Goal: Task Accomplishment & Management: Complete application form

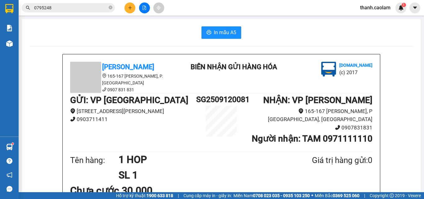
click at [376, 9] on span "thanh.caolam" at bounding box center [375, 8] width 40 height 8
click at [377, 21] on span "Đăng xuất" at bounding box center [378, 19] width 27 height 7
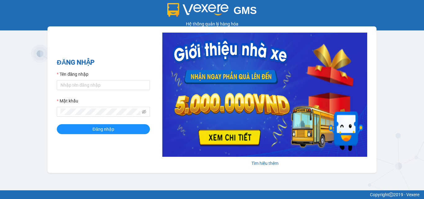
click at [86, 77] on label "Tên đăng nhập" at bounding box center [73, 74] width 32 height 7
click at [86, 80] on input "Tên đăng nhập" at bounding box center [103, 85] width 93 height 10
drag, startPoint x: 87, startPoint y: 81, endPoint x: 87, endPoint y: 85, distance: 3.7
click at [87, 82] on input "Tên đăng nhập" at bounding box center [103, 85] width 93 height 10
type input "minh.caolam"
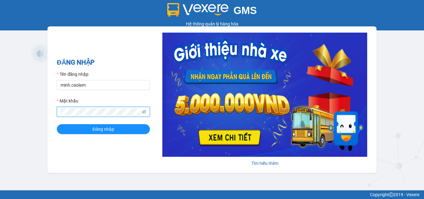
click at [57, 124] on button "Đăng nhập" at bounding box center [103, 129] width 93 height 10
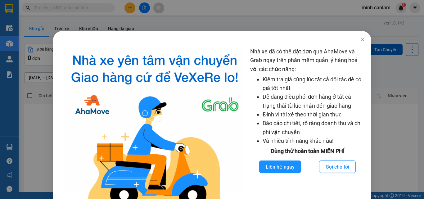
drag, startPoint x: 356, startPoint y: 42, endPoint x: 313, endPoint y: 42, distance: 42.8
click at [355, 43] on div "Nhà xe đã có thể đặt đơn qua AhaMove và Grab ngay trên phần mềm quản lý hàng ho…" at bounding box center [212, 99] width 424 height 199
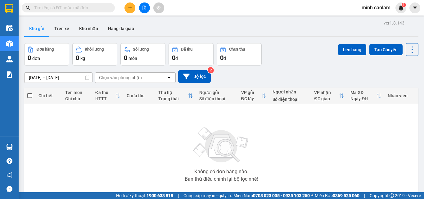
click at [81, 10] on input "text" at bounding box center [70, 7] width 73 height 7
click at [38, 8] on input "text" at bounding box center [70, 7] width 73 height 7
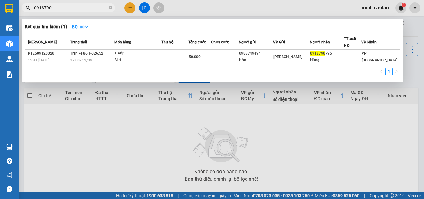
type input "0918790"
click at [168, 145] on div at bounding box center [212, 99] width 424 height 199
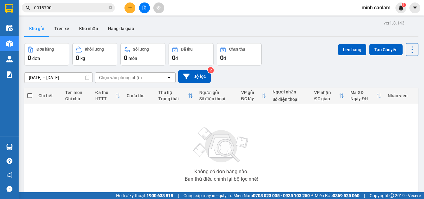
click at [144, 9] on icon "file-add" at bounding box center [144, 8] width 4 height 4
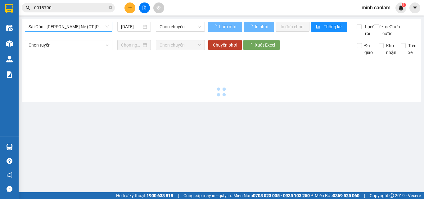
click at [69, 28] on span "Sài Gòn - Phan Thiết - Mũi Né (CT Ông Đồn)" at bounding box center [69, 26] width 80 height 9
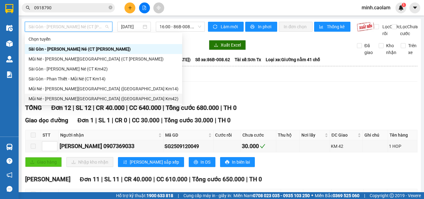
click at [76, 97] on div "Mũi Né - Phan Thiết - Sài Gòn (CT Km42)" at bounding box center [104, 98] width 150 height 7
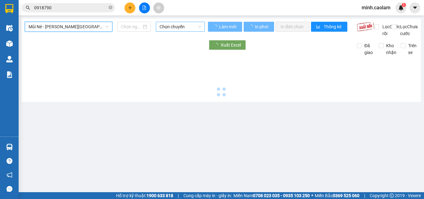
type input "12/09/2025"
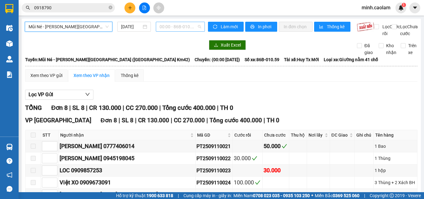
drag, startPoint x: 178, startPoint y: 28, endPoint x: 287, endPoint y: 110, distance: 136.0
click at [178, 28] on span "00:00 - 86B-010.59" at bounding box center [180, 26] width 42 height 9
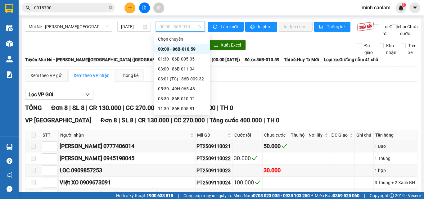
drag, startPoint x: 318, startPoint y: 81, endPoint x: 266, endPoint y: 81, distance: 52.1
click at [315, 81] on div "Xem theo VP gửi Xem theo VP nhận Thống kê" at bounding box center [221, 75] width 392 height 12
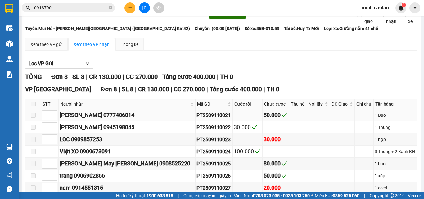
scroll to position [84, 0]
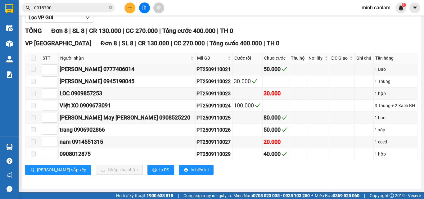
drag, startPoint x: 291, startPoint y: 38, endPoint x: 181, endPoint y: 7, distance: 114.8
click at [283, 36] on div "TỔNG Đơn 8 | SL 8 | CR 130.000 | CC 270.000 | Tổng cước 400.000 | TH 0 VP Sài G…" at bounding box center [221, 104] width 392 height 156
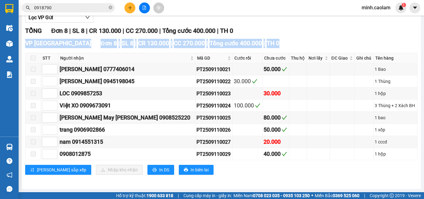
scroll to position [0, 0]
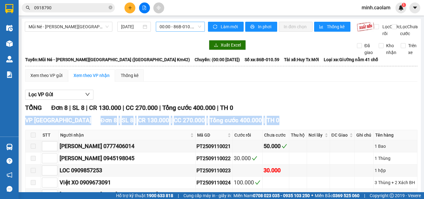
click at [187, 25] on span "00:00 - 86B-010.59" at bounding box center [180, 26] width 42 height 9
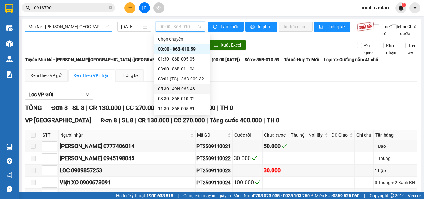
click at [78, 26] on span "Mũi Né - Phan Thiết - Sài Gòn (CT Km42)" at bounding box center [69, 26] width 80 height 9
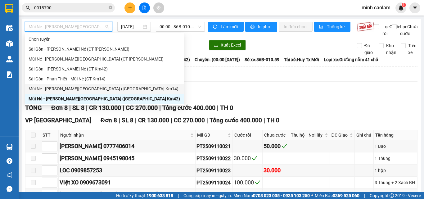
drag, startPoint x: 71, startPoint y: 76, endPoint x: 73, endPoint y: 88, distance: 11.9
click at [73, 88] on div "Chọn tuyến Sài Gòn - Phan Thiết - Mũi Né (CT Ông Đồn) Mũi Né - Phan Thiết - Sài…" at bounding box center [104, 68] width 159 height 69
drag, startPoint x: 73, startPoint y: 88, endPoint x: 160, endPoint y: 51, distance: 94.6
click at [73, 87] on div "Mũi Né - Phan Thiết - Sài Gòn (CT Km14)" at bounding box center [104, 88] width 151 height 7
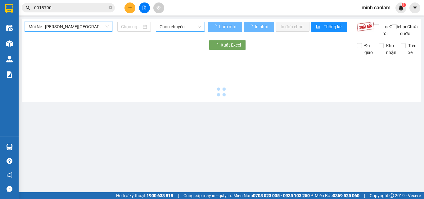
type input "12/09/2025"
click at [174, 28] on span "Chọn chuyến" at bounding box center [180, 26] width 42 height 9
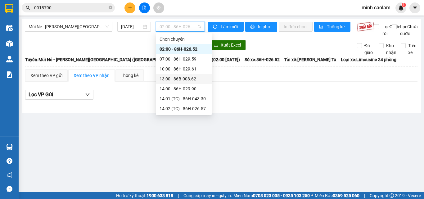
click at [183, 79] on div "13:00 - 86B-008.62" at bounding box center [183, 78] width 48 height 7
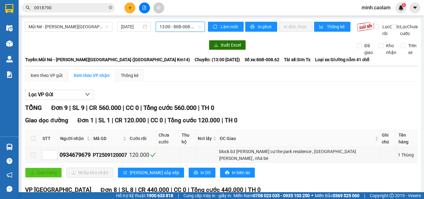
click at [191, 27] on span "13:00 - 86B-008.62" at bounding box center [180, 26] width 42 height 9
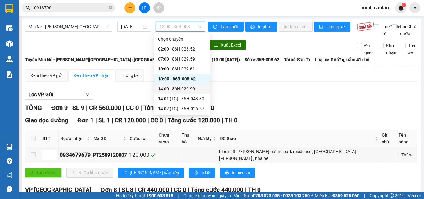
drag, startPoint x: 69, startPoint y: 29, endPoint x: 74, endPoint y: 84, distance: 56.0
click at [69, 30] on span "Mũi Né - Phan Thiết - Sài Gòn (CT Km14)" at bounding box center [69, 26] width 80 height 9
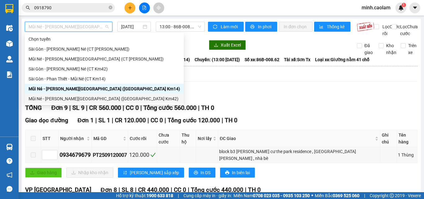
drag, startPoint x: 57, startPoint y: 100, endPoint x: 176, endPoint y: 30, distance: 137.5
click at [57, 100] on div "Mũi Né - Phan Thiết - Sài Gòn (CT Km42)" at bounding box center [104, 98] width 151 height 7
type input "12/09/2025"
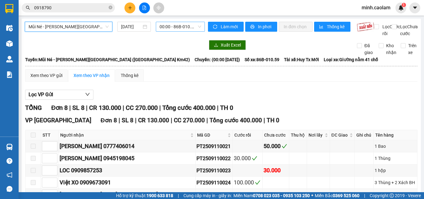
click at [178, 25] on span "00:00 - 86B-010.59" at bounding box center [180, 26] width 42 height 9
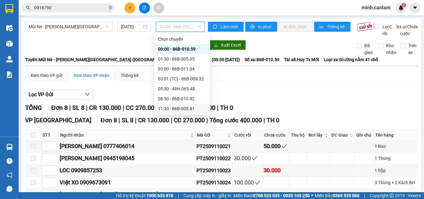
scroll to position [60, 0]
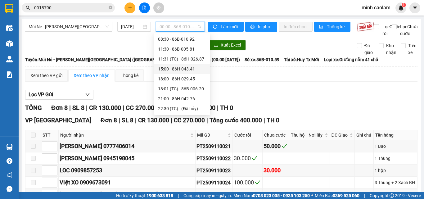
click at [182, 69] on div "15:00 - 86H-043.41" at bounding box center [182, 68] width 48 height 7
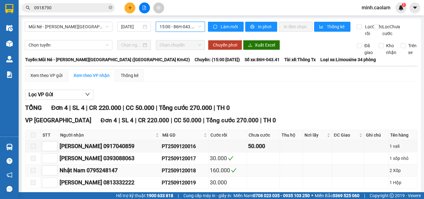
scroll to position [35, 0]
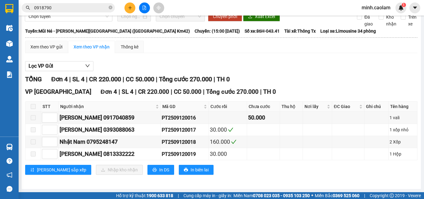
click at [274, 75] on div "TỔNG Đơn 4 | SL 4 | CR 220.000 | CC 50.000 | Tổng cước 270.000 | TH 0" at bounding box center [221, 79] width 392 height 10
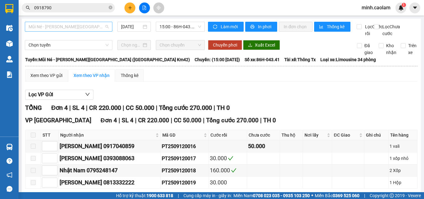
click at [70, 27] on span "Mũi Né - Phan Thiết - Sài Gòn (CT Km42)" at bounding box center [69, 26] width 80 height 9
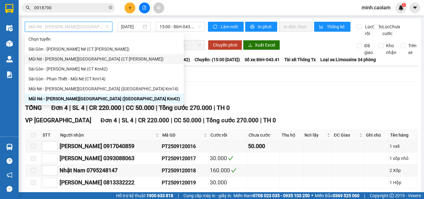
click at [58, 58] on div "Mũi Né - Phan Thiết - Sài Gòn (CT Ông Đồn)" at bounding box center [104, 59] width 151 height 7
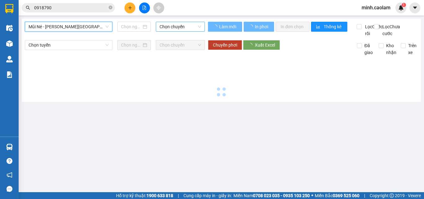
type input "12/09/2025"
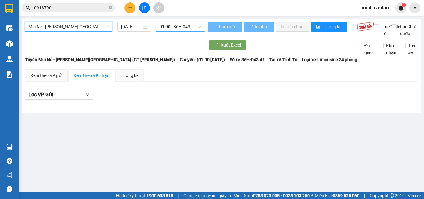
click at [175, 23] on span "01:00 - 86H-043.41" at bounding box center [180, 26] width 42 height 9
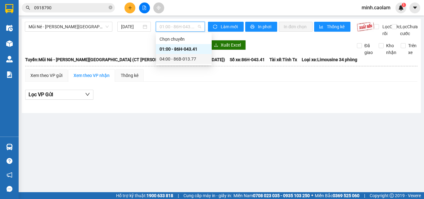
click at [181, 57] on div "04:00 - 86B-013.77" at bounding box center [183, 59] width 48 height 7
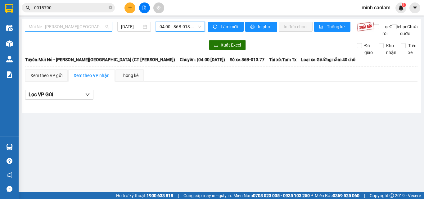
drag, startPoint x: 40, startPoint y: 28, endPoint x: 38, endPoint y: 75, distance: 47.5
click at [40, 30] on span "Mũi Né - Phan Thiết - Sài Gòn (CT Ông Đồn)" at bounding box center [69, 26] width 80 height 9
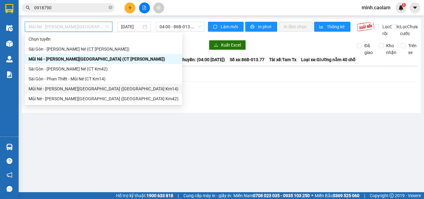
click at [32, 89] on div "Mũi Né - Phan Thiết - Sài Gòn (CT Km14)" at bounding box center [104, 88] width 150 height 7
type input "12/09/2025"
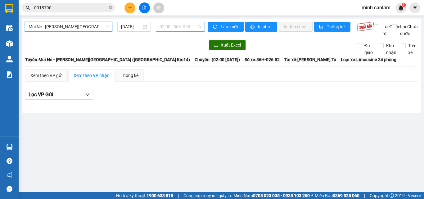
click at [176, 25] on span "02:00 - 86H-026.52" at bounding box center [180, 26] width 42 height 9
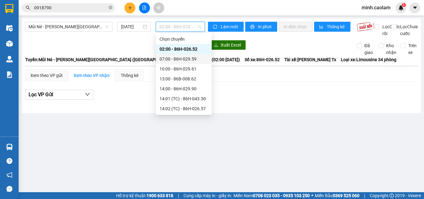
click at [176, 58] on div "07:00 - 86H-029.59" at bounding box center [183, 59] width 48 height 7
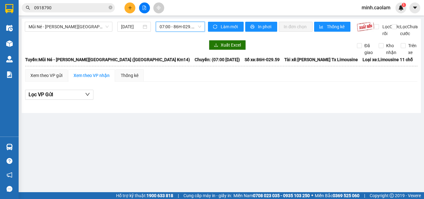
click at [180, 28] on span "07:00 - 86H-029.59" at bounding box center [180, 26] width 42 height 9
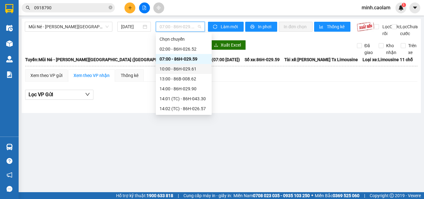
drag, startPoint x: 178, startPoint y: 67, endPoint x: 175, endPoint y: 55, distance: 12.1
click at [178, 67] on div "10:00 - 86H-029.61" at bounding box center [183, 68] width 48 height 7
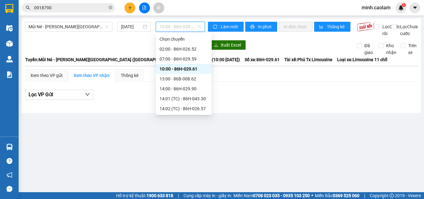
drag, startPoint x: 176, startPoint y: 29, endPoint x: 177, endPoint y: 80, distance: 50.6
click at [176, 30] on span "10:00 - 86H-029.61" at bounding box center [180, 26] width 42 height 9
click at [177, 82] on div "13:00 - 86B-008.62" at bounding box center [183, 78] width 48 height 7
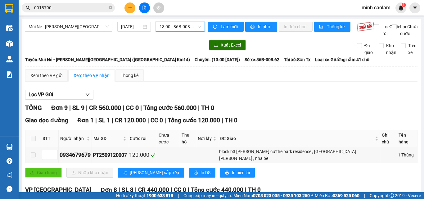
click at [172, 25] on span "13:00 - 86B-008.62" at bounding box center [180, 26] width 42 height 9
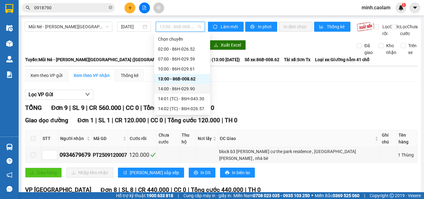
click at [172, 85] on div "14:00 - 86H-029.90" at bounding box center [182, 89] width 56 height 10
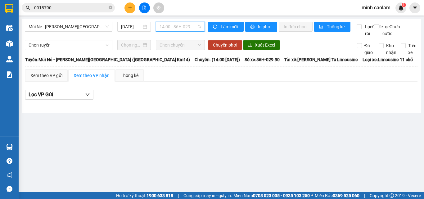
drag, startPoint x: 172, startPoint y: 28, endPoint x: 191, endPoint y: 74, distance: 49.8
click at [174, 31] on span "14:00 - 86H-029.90" at bounding box center [180, 26] width 42 height 9
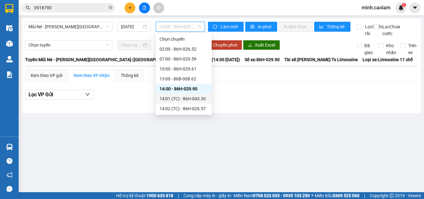
click at [173, 97] on div "14:01 (TC) - 86H-043.30" at bounding box center [183, 98] width 48 height 7
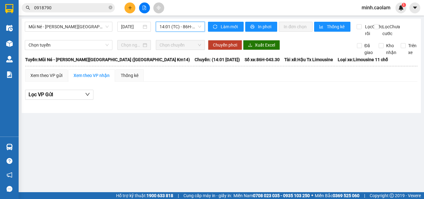
click at [171, 25] on span "14:01 (TC) - 86H-043.30" at bounding box center [180, 26] width 42 height 9
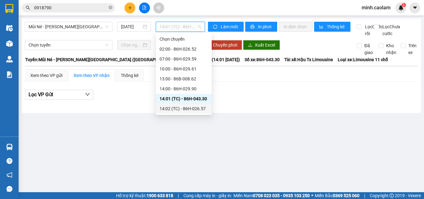
drag, startPoint x: 176, startPoint y: 108, endPoint x: 158, endPoint y: 114, distance: 18.2
click at [172, 109] on div "14:02 (TC) - 86H-026.57" at bounding box center [183, 108] width 48 height 7
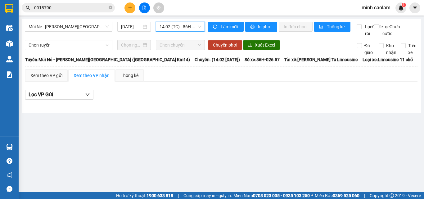
click at [179, 28] on span "14:02 (TC) - 86H-026.57" at bounding box center [180, 26] width 42 height 9
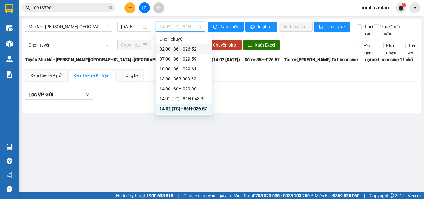
scroll to position [31, 0]
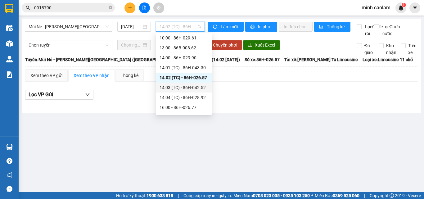
click at [188, 84] on div "14:03 (TC) - 86H-042.52" at bounding box center [183, 87] width 48 height 7
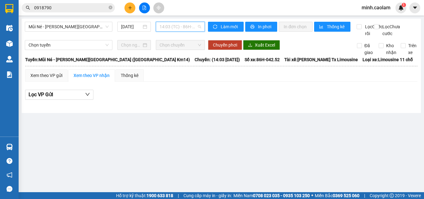
drag, startPoint x: 178, startPoint y: 28, endPoint x: 178, endPoint y: 78, distance: 49.6
click at [178, 28] on span "14:03 (TC) - 86H-042.52" at bounding box center [180, 26] width 42 height 9
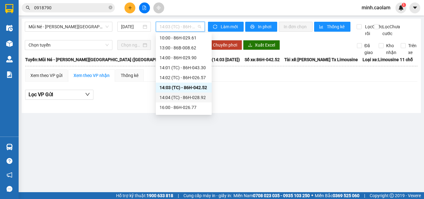
click at [175, 95] on div "14:04 (TC) - 86H-028.92" at bounding box center [183, 97] width 48 height 7
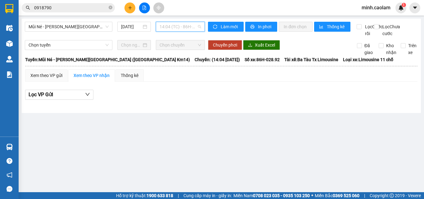
drag, startPoint x: 176, startPoint y: 26, endPoint x: 190, endPoint y: 127, distance: 101.2
click at [176, 27] on span "14:04 (TC) - 86H-028.92" at bounding box center [180, 26] width 42 height 9
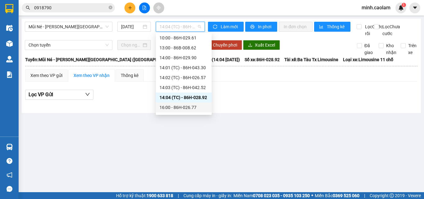
drag, startPoint x: 180, startPoint y: 108, endPoint x: 177, endPoint y: 117, distance: 9.3
click at [179, 108] on div "16:00 - 86H-026.77" at bounding box center [183, 107] width 48 height 7
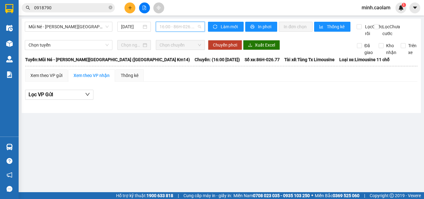
click at [180, 27] on span "16:00 - 86H-026.77" at bounding box center [180, 26] width 42 height 9
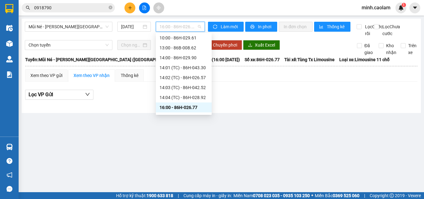
scroll to position [60, 0]
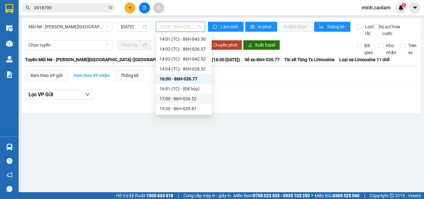
drag, startPoint x: 182, startPoint y: 91, endPoint x: 177, endPoint y: 100, distance: 10.1
click at [177, 100] on div "Chọn chuyến 02:00 - 86H-026.52 07:00 - 86H-029.59 10:00 - 86H-029.61 13:00 - 86…" at bounding box center [184, 44] width 56 height 139
click at [177, 100] on div "17:00 - 86H-026.52" at bounding box center [183, 98] width 48 height 7
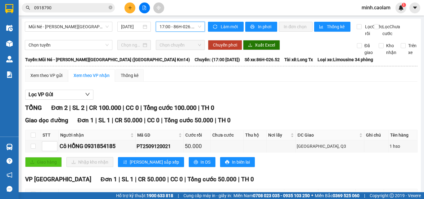
click at [173, 26] on span "17:00 - 86H-026.52" at bounding box center [180, 26] width 42 height 9
click at [342, 109] on div "Lọc VP Gửi TỔNG Đơn 2 | SL 2 | CR 100.000 | CC 0 | Tổng cước 100.000 | TH 0 Gi…" at bounding box center [221, 160] width 392 height 147
click at [183, 26] on span "17:00 - 86H-026.52" at bounding box center [180, 26] width 42 height 9
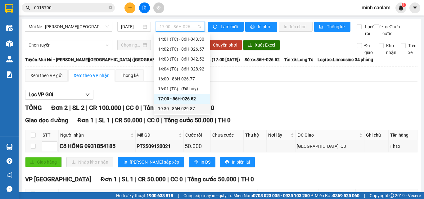
drag, startPoint x: 178, startPoint y: 106, endPoint x: 175, endPoint y: 106, distance: 3.1
click at [177, 106] on div "19:30 - 86H-029.87" at bounding box center [182, 108] width 48 height 7
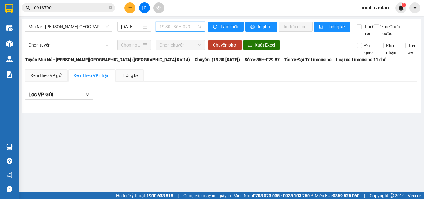
click at [172, 30] on span "19:30 - 86H-029.87" at bounding box center [180, 26] width 42 height 9
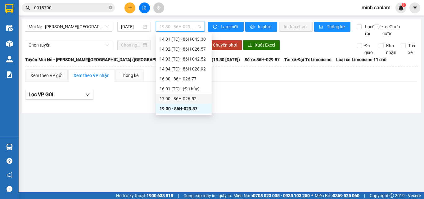
click at [179, 102] on div "17:00 - 86H-026.52" at bounding box center [184, 99] width 56 height 10
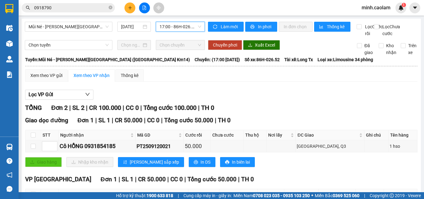
click at [187, 31] on span "17:00 - 86H-026.52" at bounding box center [180, 26] width 42 height 9
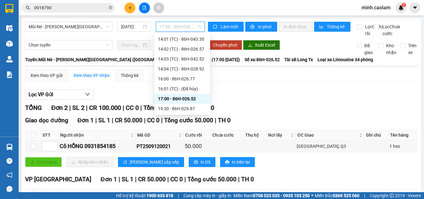
drag, startPoint x: 181, startPoint y: 106, endPoint x: 177, endPoint y: 109, distance: 4.4
click at [179, 107] on div "19:30 - 86H-029.87" at bounding box center [182, 108] width 48 height 7
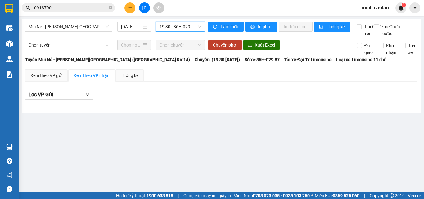
drag, startPoint x: 59, startPoint y: 27, endPoint x: 61, endPoint y: 38, distance: 11.7
click at [59, 29] on span "Mũi Né - Phan Thiết - Sài Gòn (CT Km14)" at bounding box center [69, 26] width 80 height 9
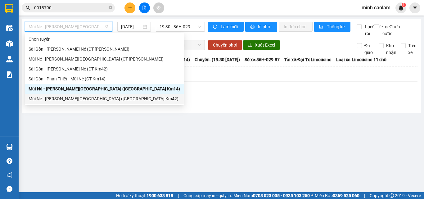
drag, startPoint x: 59, startPoint y: 98, endPoint x: 151, endPoint y: 52, distance: 103.3
click at [58, 98] on div "Mũi Né - Phan Thiết - Sài Gòn (CT Km42)" at bounding box center [104, 98] width 151 height 7
type input "12/09/2025"
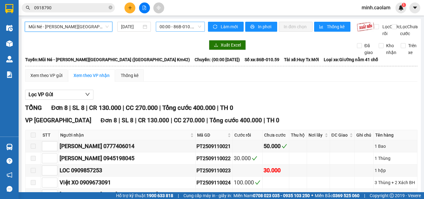
click at [174, 29] on span "00:00 - 86B-010.59" at bounding box center [180, 26] width 42 height 9
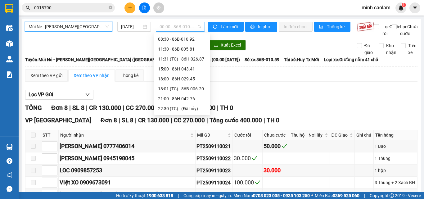
scroll to position [10, 0]
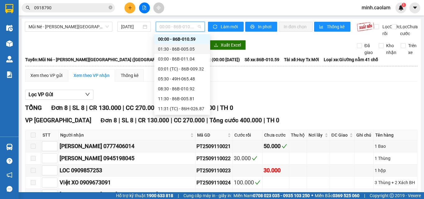
drag, startPoint x: 181, startPoint y: 48, endPoint x: 177, endPoint y: 35, distance: 13.5
click at [180, 48] on div "01:30 - 86B-005.05" at bounding box center [182, 49] width 48 height 7
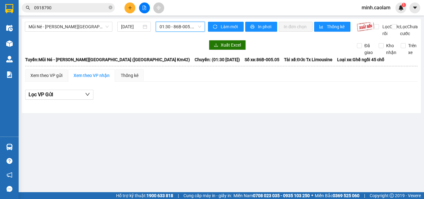
drag, startPoint x: 177, startPoint y: 29, endPoint x: 177, endPoint y: 34, distance: 5.6
click at [177, 34] on body "Kết quả tìm kiếm ( 1 ) Bộ lọc Mã ĐH Trạng thái Món hàng Thu hộ Tổng cước Chưa c…" at bounding box center [212, 99] width 424 height 199
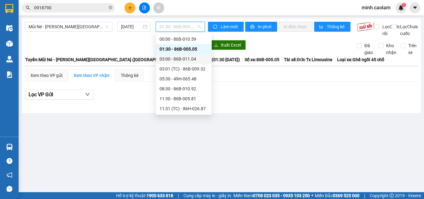
click at [171, 61] on div "03:00 - 86B-011.04" at bounding box center [183, 59] width 48 height 7
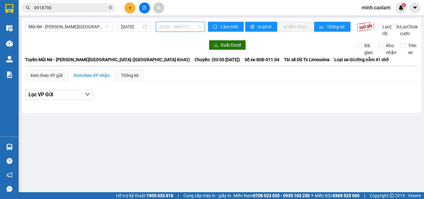
drag, startPoint x: 170, startPoint y: 25, endPoint x: 178, endPoint y: 69, distance: 44.8
click at [169, 34] on body "Kết quả tìm kiếm ( 1 ) Bộ lọc Mã ĐH Trạng thái Món hàng Thu hộ Tổng cước Chưa c…" at bounding box center [212, 99] width 424 height 199
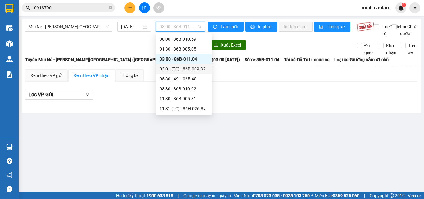
drag, startPoint x: 180, startPoint y: 74, endPoint x: 182, endPoint y: 69, distance: 6.1
click at [182, 69] on div "Chọn chuyến 00:00 - 86B-010.59 01:30 - 86B-005.05 03:00 - 86B-011.04 03:01 (TC)…" at bounding box center [184, 93] width 56 height 139
click at [182, 69] on div "03:01 (TC) - 86B-009.32" at bounding box center [183, 68] width 48 height 7
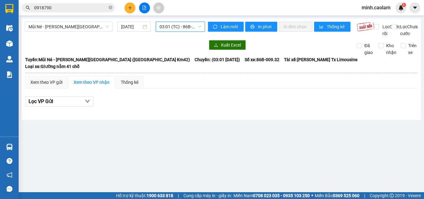
drag, startPoint x: 177, startPoint y: 29, endPoint x: 192, endPoint y: 84, distance: 56.8
click at [177, 33] on body "Kết quả tìm kiếm ( 1 ) Bộ lọc Mã ĐH Trạng thái Món hàng Thu hộ Tổng cước Chưa c…" at bounding box center [212, 99] width 424 height 199
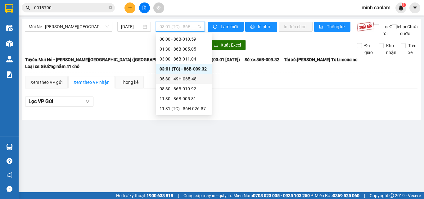
drag, startPoint x: 184, startPoint y: 80, endPoint x: 181, endPoint y: 80, distance: 3.4
click at [181, 80] on div "05:30 - 49H-065.48" at bounding box center [183, 78] width 48 height 7
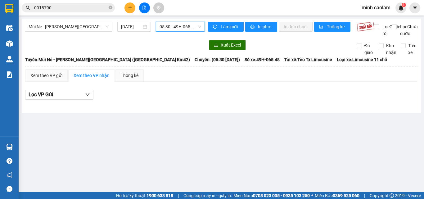
drag, startPoint x: 177, startPoint y: 27, endPoint x: 185, endPoint y: 85, distance: 58.8
click at [180, 40] on body "Kết quả tìm kiếm ( 1 ) Bộ lọc Mã ĐH Trạng thái Món hàng Thu hộ Tổng cước Chưa c…" at bounding box center [212, 99] width 424 height 199
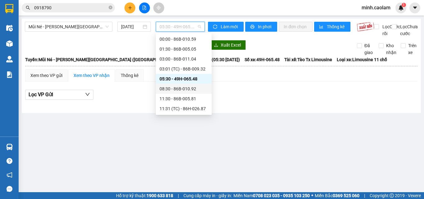
click at [180, 89] on div "08:30 - 86B-010.92" at bounding box center [183, 88] width 48 height 7
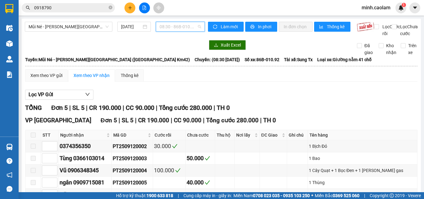
drag, startPoint x: 171, startPoint y: 27, endPoint x: 184, endPoint y: 96, distance: 70.7
click at [172, 34] on body "Kết quả tìm kiếm ( 1 ) Bộ lọc Mã ĐH Trạng thái Món hàng Thu hộ Tổng cước Chưa c…" at bounding box center [212, 99] width 424 height 199
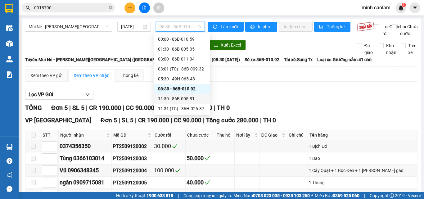
drag, startPoint x: 179, startPoint y: 99, endPoint x: 174, endPoint y: 100, distance: 5.5
click at [174, 100] on div "11:30 - 86B-005.81" at bounding box center [182, 98] width 48 height 7
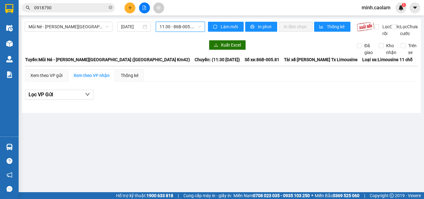
click at [166, 27] on span "11:30 - 86B-005.81" at bounding box center [180, 26] width 42 height 9
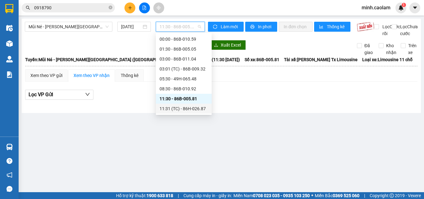
drag, startPoint x: 185, startPoint y: 109, endPoint x: 181, endPoint y: 112, distance: 5.6
click at [185, 109] on div "11:31 (TC) - 86H-026.87" at bounding box center [183, 108] width 48 height 7
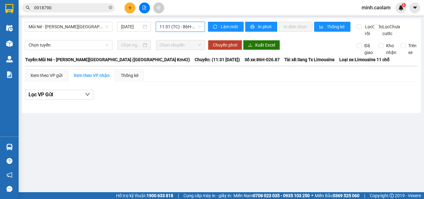
click at [176, 30] on span "11:31 (TC) - 86H-026.87" at bounding box center [180, 26] width 42 height 9
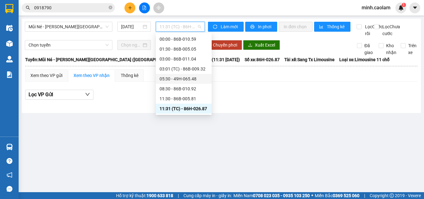
scroll to position [60, 0]
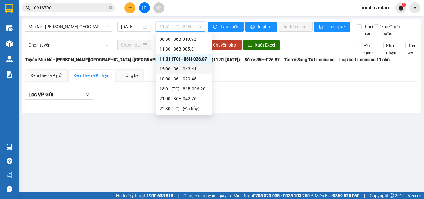
click at [186, 71] on div "15:00 - 86H-043.41" at bounding box center [183, 68] width 48 height 7
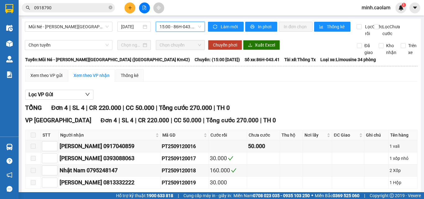
drag, startPoint x: 175, startPoint y: 28, endPoint x: 185, endPoint y: 48, distance: 21.9
click at [175, 29] on span "15:00 - 86H-043.41" at bounding box center [180, 26] width 42 height 9
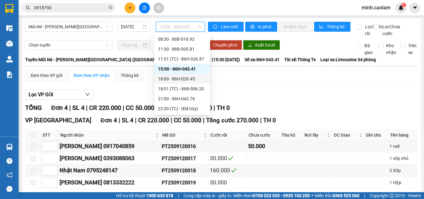
click at [178, 79] on div "18:00 - 86H-029.45" at bounding box center [182, 78] width 48 height 7
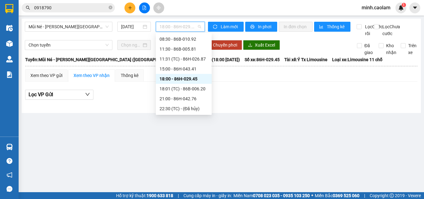
drag, startPoint x: 172, startPoint y: 27, endPoint x: 183, endPoint y: 80, distance: 54.5
click at [174, 38] on body "Kết quả tìm kiếm ( 1 ) Bộ lọc Mã ĐH Trạng thái Món hàng Thu hộ Tổng cước Chưa c…" at bounding box center [212, 99] width 424 height 199
click at [175, 87] on div "18:01 (TC) - 86B-006.20" at bounding box center [183, 88] width 48 height 7
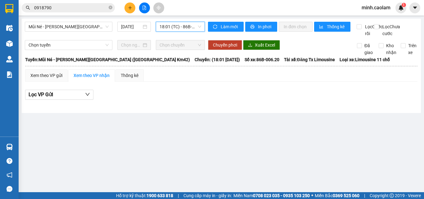
click at [178, 30] on span "18:01 (TC) - 86B-006.20" at bounding box center [180, 26] width 42 height 9
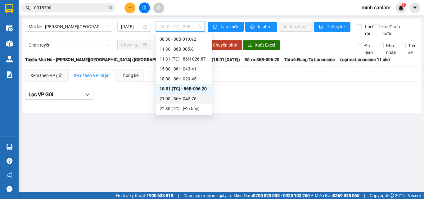
click at [164, 96] on div "21:00 - 86H-042.76" at bounding box center [183, 98] width 48 height 7
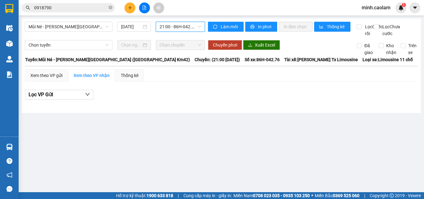
drag, startPoint x: 84, startPoint y: 27, endPoint x: 79, endPoint y: 32, distance: 7.5
click at [81, 31] on span "Mũi Né - Phan Thiết - Sài Gòn (CT Km42)" at bounding box center [69, 26] width 80 height 9
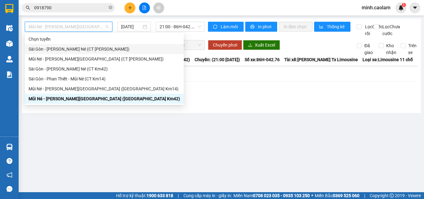
click at [42, 47] on div "Sài Gòn - Phan Thiết - Mũi Né (CT Ông Đồn)" at bounding box center [104, 49] width 151 height 7
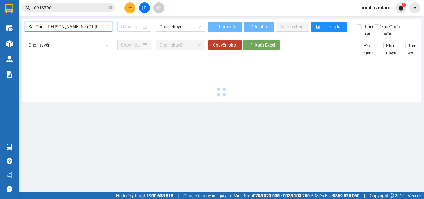
type input "12/09/2025"
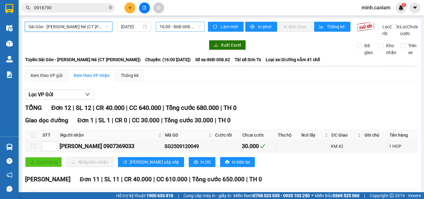
drag, startPoint x: 169, startPoint y: 24, endPoint x: 167, endPoint y: 29, distance: 5.0
click at [168, 27] on span "16:00 - 86B-008.62" at bounding box center [180, 26] width 42 height 9
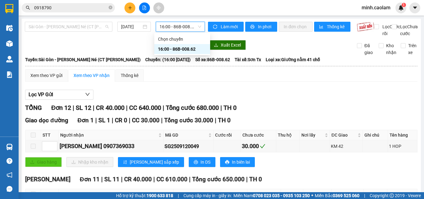
drag, startPoint x: 44, startPoint y: 24, endPoint x: 54, endPoint y: 50, distance: 27.8
click at [45, 35] on body "Kết quả tìm kiếm ( 1 ) Bộ lọc Mã ĐH Trạng thái Món hàng Thu hộ Tổng cước Chưa c…" at bounding box center [212, 99] width 424 height 199
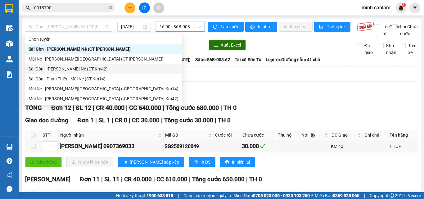
click at [50, 69] on div "Sài Gòn - Phan Thiết - Mũi Né (CT Km42)" at bounding box center [104, 68] width 150 height 7
type input "12/09/2025"
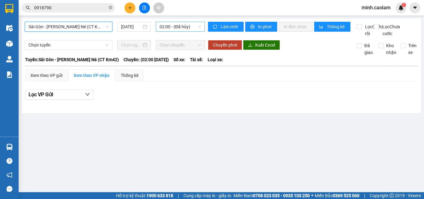
drag, startPoint x: 177, startPoint y: 28, endPoint x: 176, endPoint y: 42, distance: 14.0
click at [177, 29] on span "02:00 - (Đã hủy)" at bounding box center [180, 26] width 42 height 9
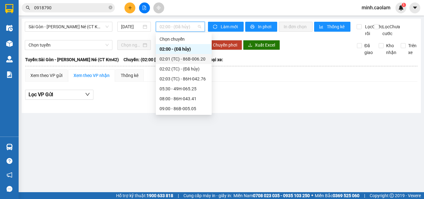
drag, startPoint x: 174, startPoint y: 58, endPoint x: 175, endPoint y: 37, distance: 21.7
click at [174, 58] on div "02:01 (TC) - 86B-006.20" at bounding box center [183, 59] width 48 height 7
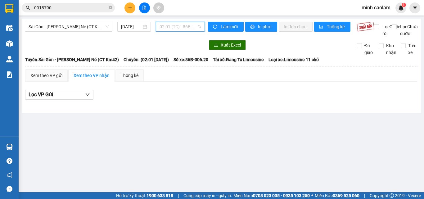
drag, startPoint x: 178, startPoint y: 25, endPoint x: 186, endPoint y: 60, distance: 36.2
click at [180, 32] on div "Sài Gòn - Phan Thiết - Mũi Né (CT Km42) 12/09/2025 02:01 (TC) - 86B-006.20" at bounding box center [115, 29] width 180 height 15
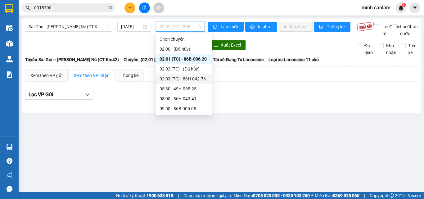
drag, startPoint x: 185, startPoint y: 80, endPoint x: 181, endPoint y: 82, distance: 4.3
click at [181, 82] on div "02:03 (TC) - 86H-042.76" at bounding box center [183, 78] width 48 height 7
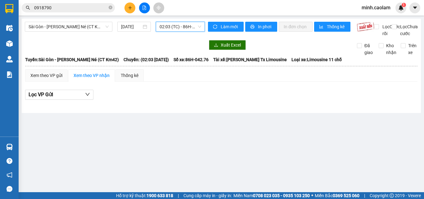
click at [176, 33] on div "Sài Gòn - Phan Thiết - Mũi Né (CT Km42) 12/09/2025 02:03 02:03 (TC) - 86H-042.76" at bounding box center [115, 29] width 180 height 15
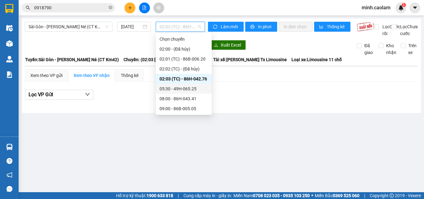
click at [176, 88] on div "05:30 - 49H-065.25" at bounding box center [183, 88] width 48 height 7
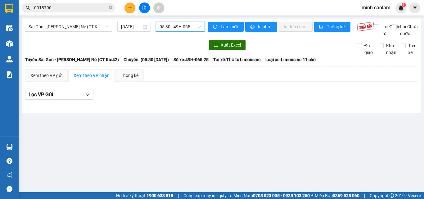
click at [177, 35] on body "Kết quả tìm kiếm ( 1 ) Bộ lọc Mã ĐH Trạng thái Món hàng Thu hộ Tổng cước Chưa c…" at bounding box center [212, 99] width 424 height 199
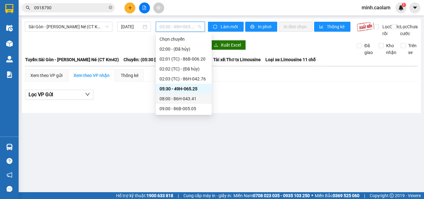
click at [176, 100] on div "08:00 - 86H-043.41" at bounding box center [183, 98] width 48 height 7
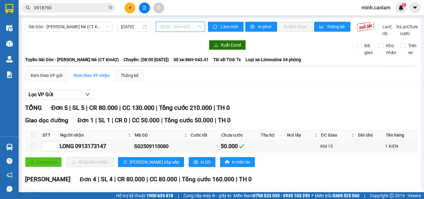
drag, startPoint x: 175, startPoint y: 28, endPoint x: 206, endPoint y: 78, distance: 59.2
click at [175, 29] on span "08:00 - 86H-043.41" at bounding box center [180, 26] width 42 height 9
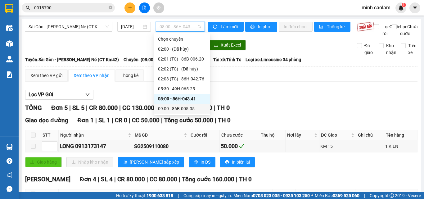
click at [179, 106] on div "09:00 - 86B-005.05" at bounding box center [182, 108] width 48 height 7
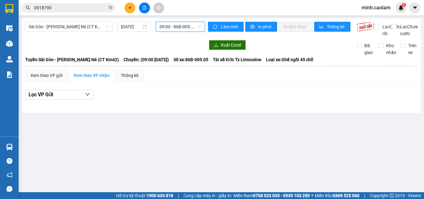
click at [179, 28] on span "09:00 - 86B-005.05" at bounding box center [180, 26] width 42 height 9
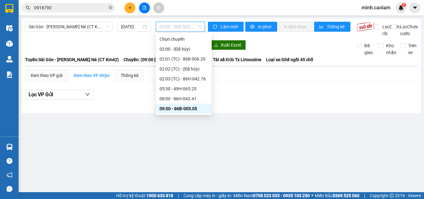
scroll to position [62, 0]
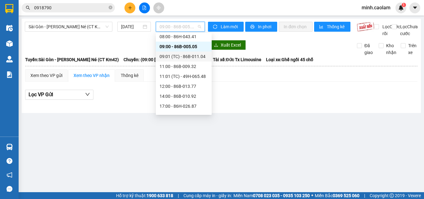
click at [189, 57] on div "09:01 (TC) - 86B-011.04" at bounding box center [183, 56] width 48 height 7
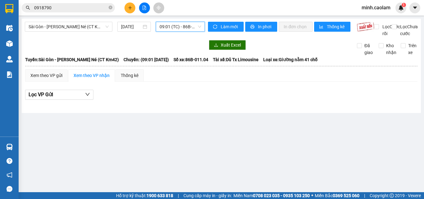
click at [177, 31] on span "09:01 (TC) - 86B-011.04" at bounding box center [180, 26] width 42 height 9
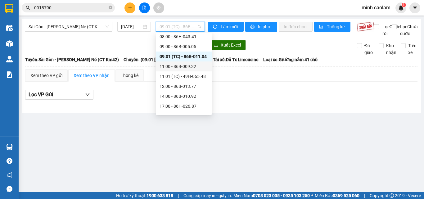
click at [183, 66] on div "11:00 - 86B-009.32" at bounding box center [183, 66] width 48 height 7
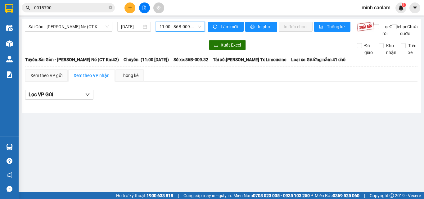
click at [178, 26] on span "11:00 - 86B-009.32" at bounding box center [180, 26] width 42 height 9
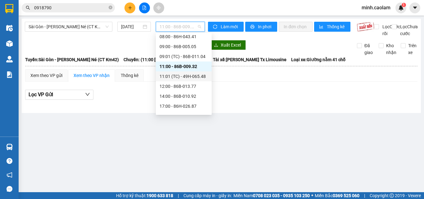
click at [185, 78] on div "11:01 (TC) - 49H-065.48" at bounding box center [183, 76] width 48 height 7
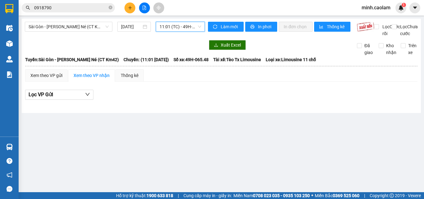
drag, startPoint x: 172, startPoint y: 24, endPoint x: 183, endPoint y: 56, distance: 34.2
click at [172, 27] on span "11:01 (TC) - 49H-065.48" at bounding box center [180, 26] width 42 height 9
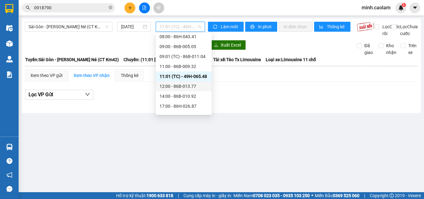
click at [182, 86] on div "12:00 - 86B-013.77" at bounding box center [183, 86] width 48 height 7
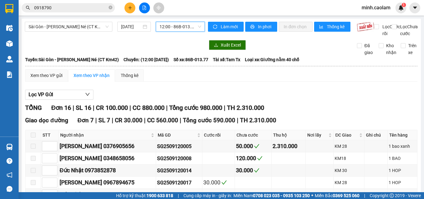
drag, startPoint x: 176, startPoint y: 28, endPoint x: 185, endPoint y: 61, distance: 33.6
click at [176, 35] on body "Kết quả tìm kiếm ( 1 ) Bộ lọc Mã ĐH Trạng thái Món hàng Thu hộ Tổng cước Chưa c…" at bounding box center [212, 99] width 424 height 199
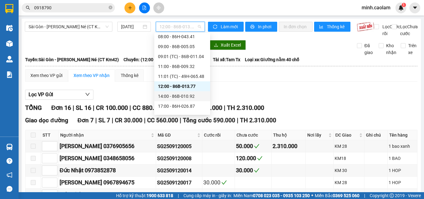
click at [185, 95] on div "14:00 - 86B-010.92" at bounding box center [182, 96] width 48 height 7
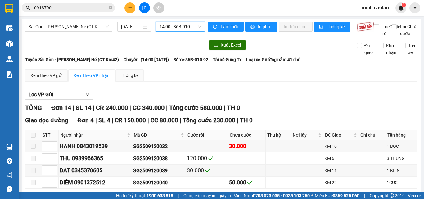
click at [181, 27] on span "14:00 - 86B-010.92" at bounding box center [180, 26] width 42 height 9
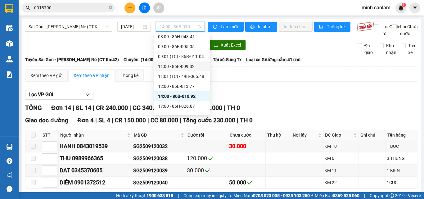
click at [274, 82] on div "Xem theo VP gửi Xem theo VP nhận Thống kê" at bounding box center [221, 75] width 392 height 12
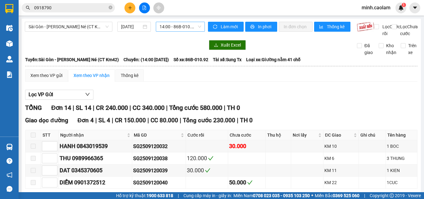
click at [171, 28] on span "14:00 - 86B-010.92" at bounding box center [180, 26] width 42 height 9
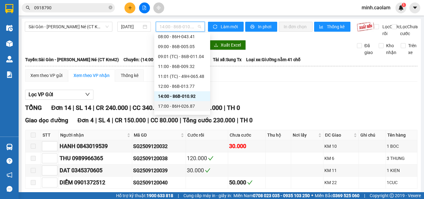
click at [179, 104] on div "17:00 - 86H-026.87" at bounding box center [182, 106] width 48 height 7
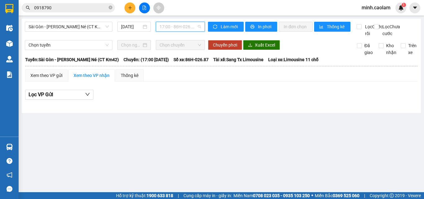
drag, startPoint x: 176, startPoint y: 29, endPoint x: 185, endPoint y: 78, distance: 50.8
click at [176, 33] on body "Kết quả tìm kiếm ( 1 ) Bộ lọc Mã ĐH Trạng thái Món hàng Thu hộ Tổng cước Chưa c…" at bounding box center [212, 99] width 424 height 199
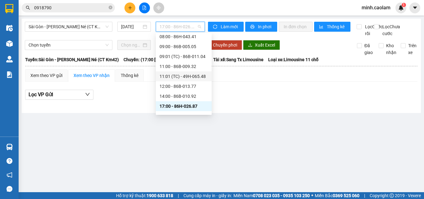
scroll to position [89, 0]
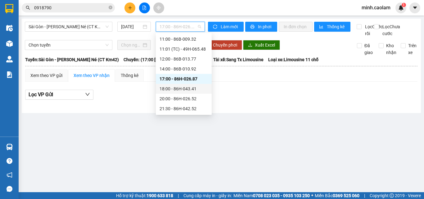
drag, startPoint x: 182, startPoint y: 89, endPoint x: 180, endPoint y: 91, distance: 3.3
click at [180, 91] on div "18:00 - 86H-043.41" at bounding box center [183, 88] width 48 height 7
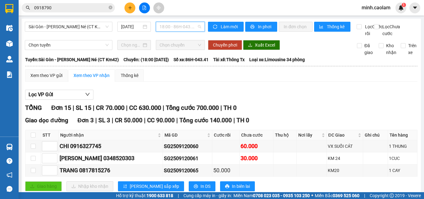
drag, startPoint x: 178, startPoint y: 25, endPoint x: 209, endPoint y: 98, distance: 78.5
click at [178, 29] on span "18:00 - 86H-043.41" at bounding box center [180, 26] width 42 height 9
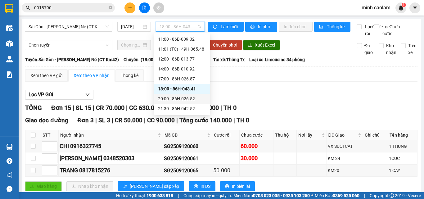
click at [186, 99] on div "20:00 - 86H-026.52" at bounding box center [182, 98] width 48 height 7
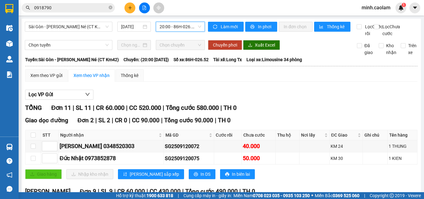
click at [178, 25] on span "20:00 - 86H-026.52" at bounding box center [180, 26] width 42 height 9
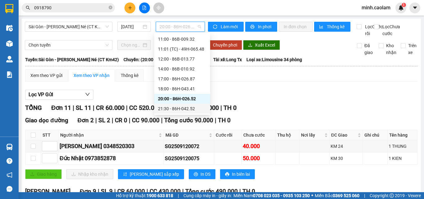
click at [190, 105] on div "21:30 - 86H-042.52" at bounding box center [182, 108] width 48 height 7
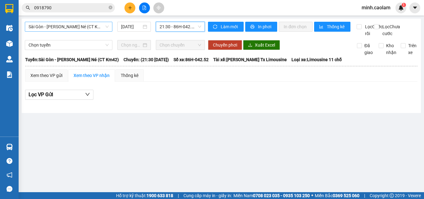
click at [56, 30] on span "Sài Gòn - Phan Thiết - Mũi Né (CT Km42)" at bounding box center [69, 26] width 80 height 9
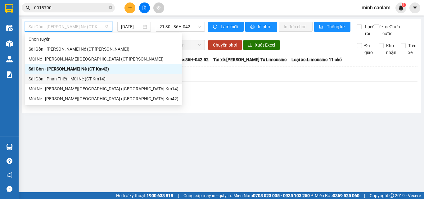
click at [59, 80] on div "Sài Gòn - Phan Thiết - Mũi Né (CT Km14)" at bounding box center [104, 78] width 150 height 7
type input "12/09/2025"
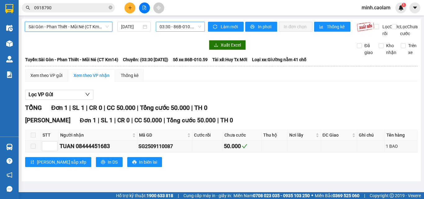
click at [175, 29] on span "03:30 - 86B-010.59" at bounding box center [180, 26] width 42 height 9
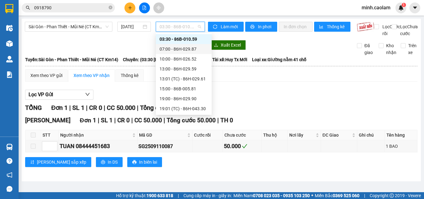
click at [178, 52] on div "07:00 - 86H-029.87" at bounding box center [183, 49] width 48 height 7
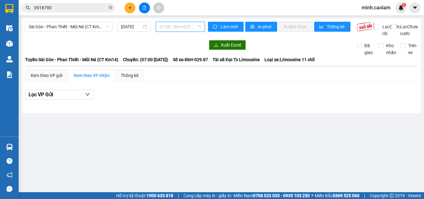
drag, startPoint x: 180, startPoint y: 24, endPoint x: 179, endPoint y: 34, distance: 9.9
click at [179, 31] on span "07:00 - 86H-029.87" at bounding box center [180, 26] width 42 height 9
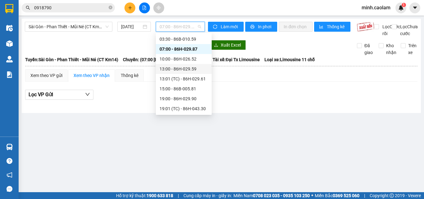
click at [177, 58] on div "10:00 - 86H-026.52" at bounding box center [183, 59] width 48 height 7
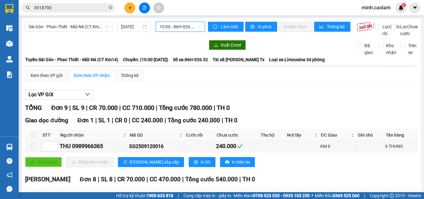
click at [180, 25] on span "10:00 - 86H-026.52" at bounding box center [180, 26] width 42 height 9
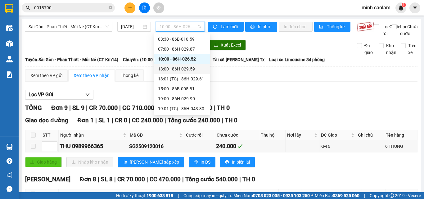
drag, startPoint x: 181, startPoint y: 67, endPoint x: 175, endPoint y: 62, distance: 7.7
click at [180, 67] on div "13:00 - 86H-029.59" at bounding box center [182, 68] width 48 height 7
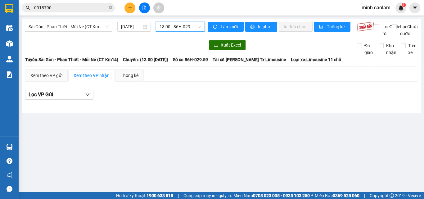
click at [173, 29] on span "13:00 - 86H-029.59" at bounding box center [180, 26] width 42 height 9
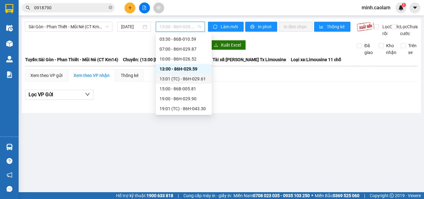
drag, startPoint x: 175, startPoint y: 81, endPoint x: 172, endPoint y: 79, distance: 3.3
click at [172, 79] on div "13:01 (TC) - 86H-029.61" at bounding box center [183, 78] width 48 height 7
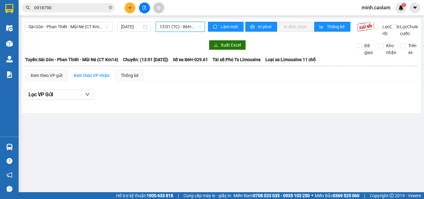
drag, startPoint x: 180, startPoint y: 25, endPoint x: 183, endPoint y: 44, distance: 19.4
click at [183, 44] on body "Kết quả tìm kiếm ( 1 ) Bộ lọc Mã ĐH Trạng thái Món hàng Thu hộ Tổng cước Chưa c…" at bounding box center [212, 99] width 424 height 199
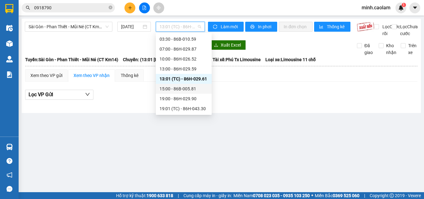
click at [177, 87] on div "15:00 - 86B-005.81" at bounding box center [183, 88] width 48 height 7
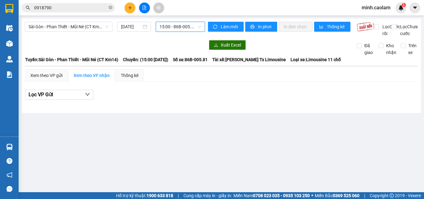
drag, startPoint x: 177, startPoint y: 27, endPoint x: 177, endPoint y: 33, distance: 6.5
click at [177, 30] on span "15:00 - 86B-005.81" at bounding box center [180, 26] width 42 height 9
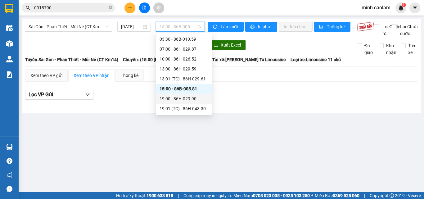
click at [186, 99] on div "19:00 - 86H-029.90" at bounding box center [183, 98] width 48 height 7
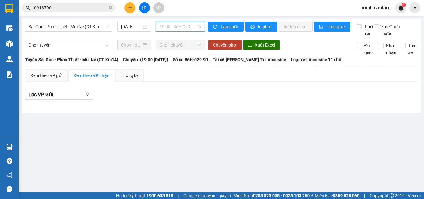
drag, startPoint x: 178, startPoint y: 25, endPoint x: 197, endPoint y: 97, distance: 73.8
click at [178, 27] on span "19:00 - 86H-029.90" at bounding box center [180, 26] width 42 height 9
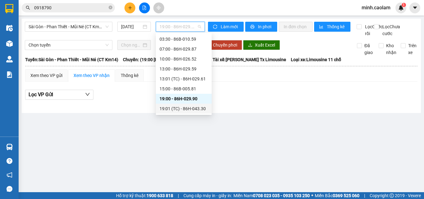
click at [188, 108] on div "19:01 (TC) - 86H-043.30" at bounding box center [183, 108] width 48 height 7
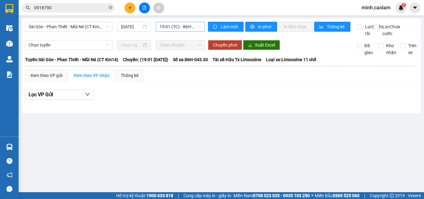
drag, startPoint x: 182, startPoint y: 33, endPoint x: 182, endPoint y: 27, distance: 5.6
click at [182, 29] on div "Sài Gòn - Phan Thiết - Mũi Né (CT Km14) 12/09/2025 19:01 (TC) - 86H-043.30" at bounding box center [115, 29] width 180 height 15
click at [182, 26] on span "19:01 (TC) - 86H-043.30" at bounding box center [180, 26] width 42 height 9
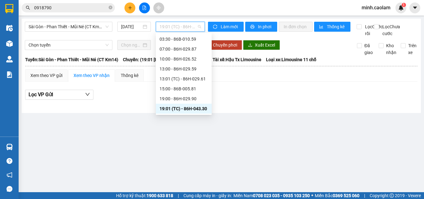
scroll to position [40, 0]
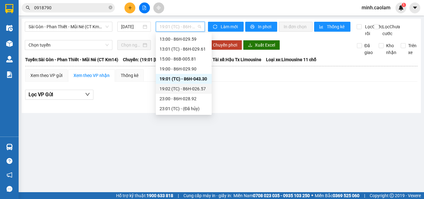
drag, startPoint x: 187, startPoint y: 88, endPoint x: 183, endPoint y: 90, distance: 3.6
click at [183, 90] on div "19:02 (TC) - 86H-026.57" at bounding box center [183, 88] width 48 height 7
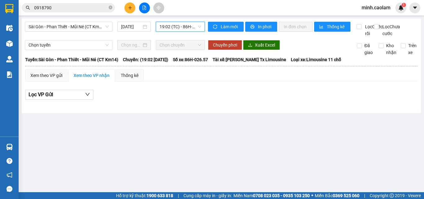
drag, startPoint x: 177, startPoint y: 27, endPoint x: 180, endPoint y: 43, distance: 16.4
click at [180, 43] on body "Kết quả tìm kiếm ( 1 ) Bộ lọc Mã ĐH Trạng thái Món hàng Thu hộ Tổng cước Chưa c…" at bounding box center [212, 99] width 424 height 199
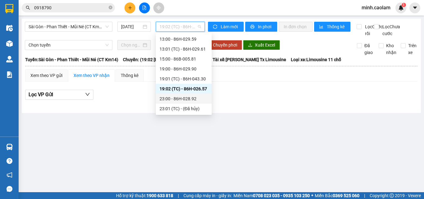
drag, startPoint x: 174, startPoint y: 100, endPoint x: 172, endPoint y: 97, distance: 4.0
click at [172, 97] on div "23:00 - 86H-028.92" at bounding box center [183, 98] width 48 height 7
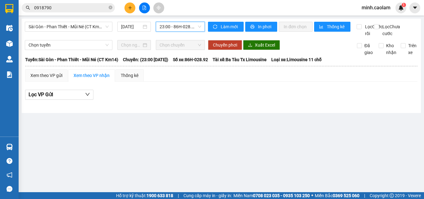
click at [183, 26] on span "23:00 - 86H-028.92" at bounding box center [180, 26] width 42 height 9
click at [56, 31] on span "Sài Gòn - Phan Thiết - Mũi Né (CT Km14)" at bounding box center [69, 26] width 80 height 9
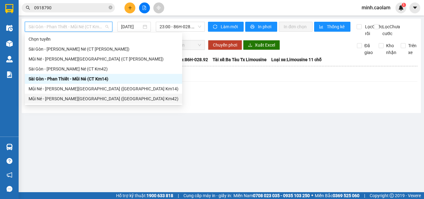
click at [70, 99] on div "Mũi Né - Phan Thiết - Sài Gòn (CT Km42)" at bounding box center [104, 98] width 150 height 7
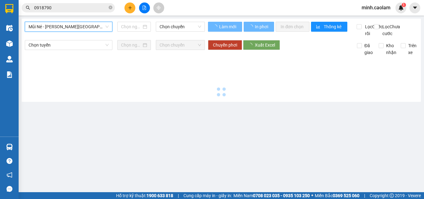
type input "12/09/2025"
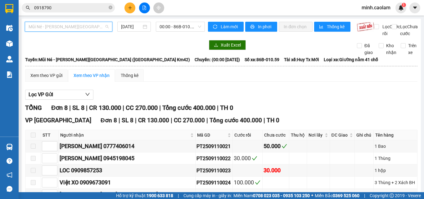
drag, startPoint x: 87, startPoint y: 24, endPoint x: 94, endPoint y: 55, distance: 31.2
click at [87, 33] on div "Mũi Né - Phan Thiết - Sài Gòn (CT Km42) 12/09/2025 00:00 - 86B-010.59" at bounding box center [115, 29] width 180 height 15
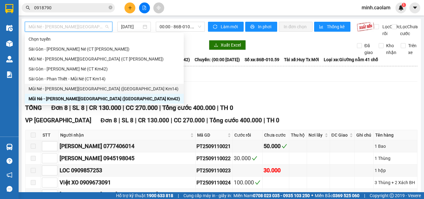
click at [74, 85] on div "Mũi Né - Phan Thiết - Sài Gòn (CT Km14)" at bounding box center [104, 88] width 151 height 7
type input "12/09/2025"
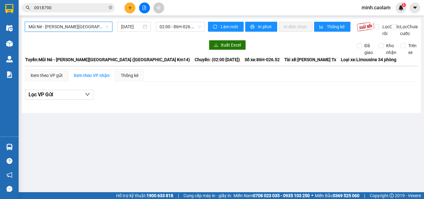
click at [166, 32] on div "Mũi Né - Phan Thiết - Sài Gòn (CT Km14) Mũi Né - Phan Thiết - Sài Gòn (CT Km14)…" at bounding box center [115, 29] width 180 height 15
click at [187, 26] on span "02:00 - 86H-026.52" at bounding box center [180, 26] width 42 height 9
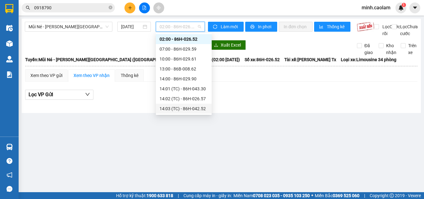
scroll to position [60, 0]
click at [179, 100] on div "17:00 - 86H-026.52" at bounding box center [183, 98] width 48 height 7
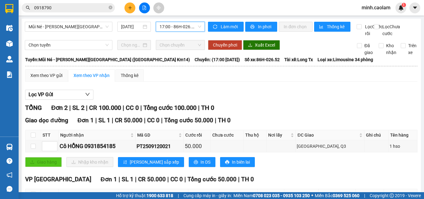
scroll to position [58, 0]
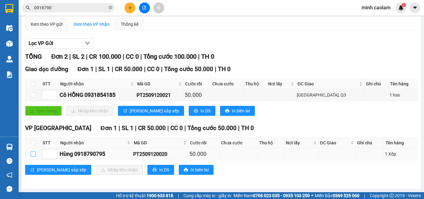
click at [32, 156] on input "checkbox" at bounding box center [33, 153] width 5 height 5
checkbox input "true"
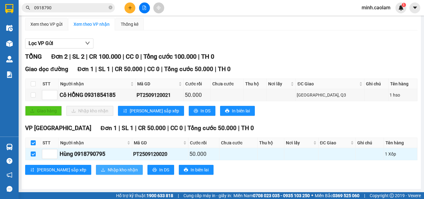
drag, startPoint x: 92, startPoint y: 170, endPoint x: 101, endPoint y: 172, distance: 9.6
click at [108, 171] on span "Nhập kho nhận" at bounding box center [123, 169] width 30 height 7
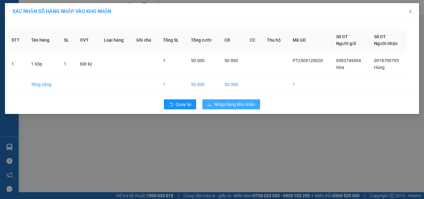
drag, startPoint x: 244, startPoint y: 102, endPoint x: 238, endPoint y: 105, distance: 6.8
click at [243, 102] on span "Nhập hàng kho nhận" at bounding box center [234, 104] width 41 height 7
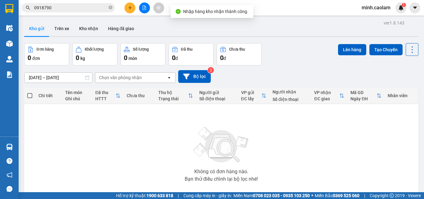
click at [144, 11] on button at bounding box center [144, 7] width 11 height 11
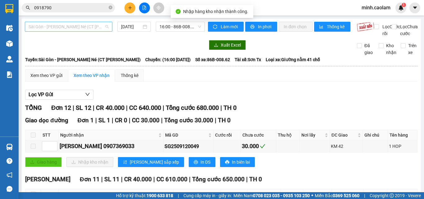
click at [52, 30] on span "Sài Gòn - Phan Thiết - Mũi Né (CT Ông Đồn)" at bounding box center [69, 26] width 80 height 9
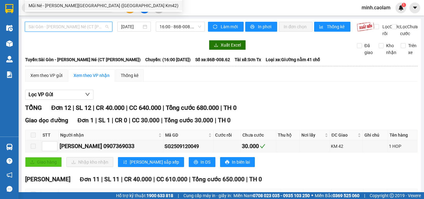
drag, startPoint x: 74, startPoint y: 26, endPoint x: 75, endPoint y: 55, distance: 29.2
click at [73, 28] on span "Sài Gòn - Phan Thiết - Mũi Né (CT Ông Đồn)" at bounding box center [69, 26] width 80 height 9
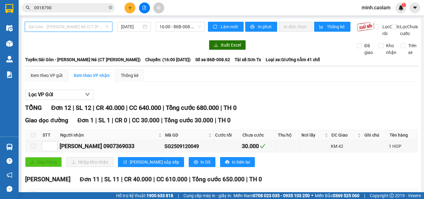
drag, startPoint x: 78, startPoint y: 27, endPoint x: 77, endPoint y: 33, distance: 6.5
click at [78, 28] on span "Sài Gòn - Phan Thiết - Mũi Né (CT Ông Đồn)" at bounding box center [69, 26] width 80 height 9
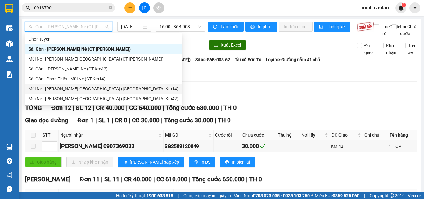
click at [91, 89] on div "Mũi Né - Phan Thiết - Sài Gòn (CT Km14)" at bounding box center [104, 88] width 150 height 7
type input "12/09/2025"
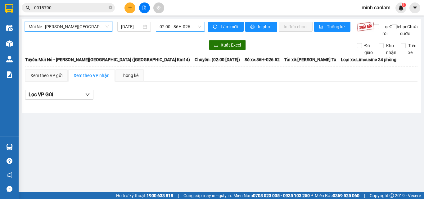
click at [178, 24] on span "02:00 - 86H-026.52" at bounding box center [180, 26] width 42 height 9
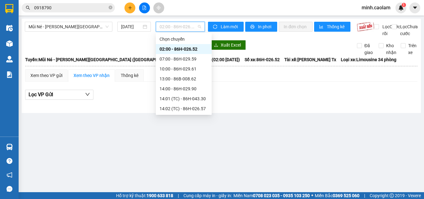
scroll to position [60, 0]
click at [178, 100] on div "17:00 - 86H-026.52" at bounding box center [183, 98] width 48 height 7
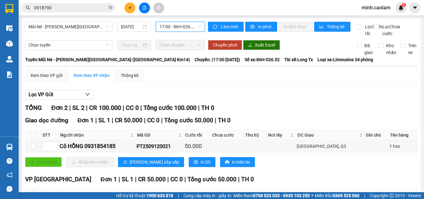
scroll to position [58, 0]
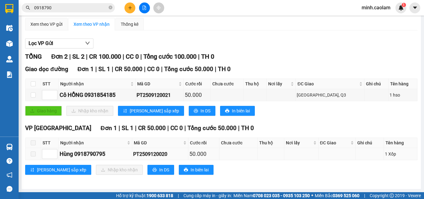
click at [91, 155] on div "Hùng 0918790795" at bounding box center [95, 153] width 71 height 9
click at [92, 155] on div "Hùng 0918790795" at bounding box center [95, 153] width 71 height 9
copy div "0918790795"
click at [57, 10] on input "0918790" at bounding box center [70, 7] width 73 height 7
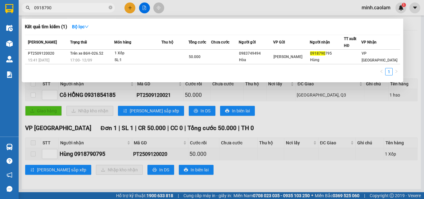
paste input "0918790795"
click at [57, 10] on input "09187900918790795" at bounding box center [70, 7] width 73 height 7
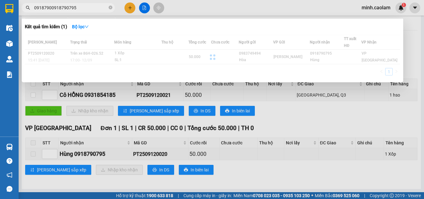
click at [57, 10] on input "09187900918790795" at bounding box center [70, 7] width 73 height 7
paste input "text"
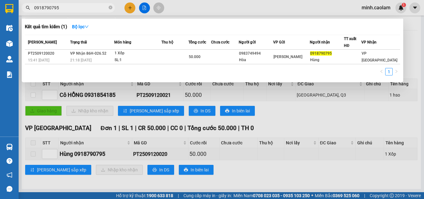
type input "0918790795"
click at [161, 61] on div "SL: 1" at bounding box center [137, 60] width 47 height 7
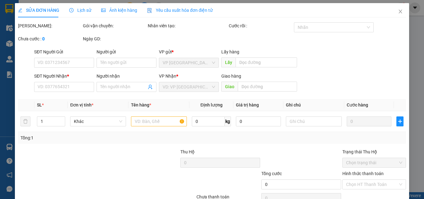
type input "0983749494"
type input "Hòa"
type input "0918790795"
type input "Hùng"
type input "50.000"
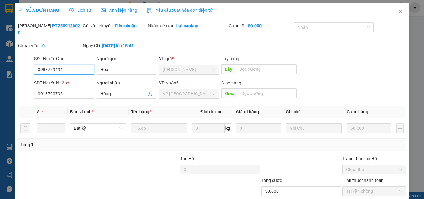
scroll to position [32, 0]
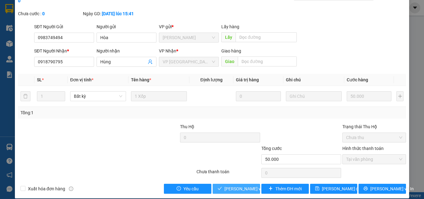
click at [225, 185] on span "Lưu và Giao hàng" at bounding box center [266, 188] width 84 height 7
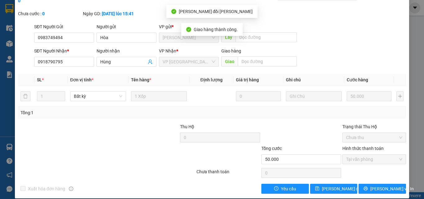
scroll to position [0, 0]
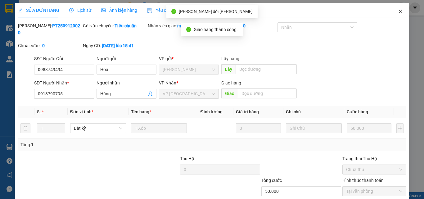
click at [398, 10] on icon "close" at bounding box center [400, 11] width 5 height 5
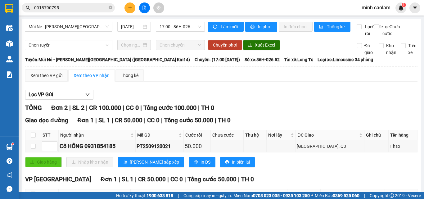
click at [134, 3] on div at bounding box center [144, 7] width 47 height 11
click at [128, 6] on button at bounding box center [129, 7] width 11 height 11
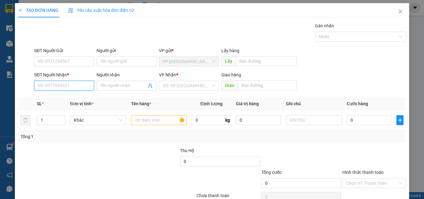
drag, startPoint x: 66, startPoint y: 84, endPoint x: 68, endPoint y: 77, distance: 7.5
click at [62, 81] on input "SĐT Người Nhận *" at bounding box center [64, 86] width 60 height 10
type input "0907988889"
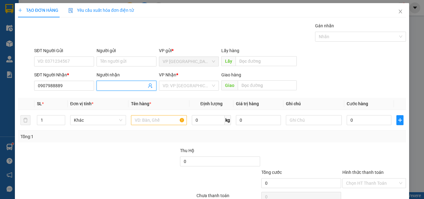
click at [114, 84] on input "Người nhận" at bounding box center [123, 85] width 46 height 7
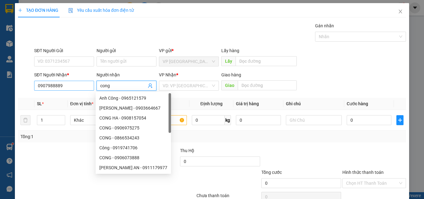
type input "cong"
drag, startPoint x: 70, startPoint y: 84, endPoint x: 0, endPoint y: 64, distance: 72.9
click at [0, 75] on div "TẠO ĐƠN HÀNG Yêu cầu xuất hóa đơn điện tử Transit Pickup Surcharge Ids Transit …" at bounding box center [212, 99] width 424 height 199
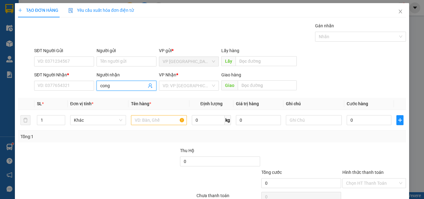
click at [143, 87] on input "cong" at bounding box center [123, 85] width 46 height 7
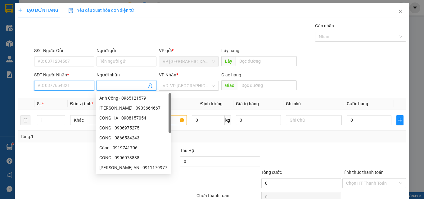
click at [44, 85] on input "SĐT Người Nhận *" at bounding box center [64, 86] width 60 height 10
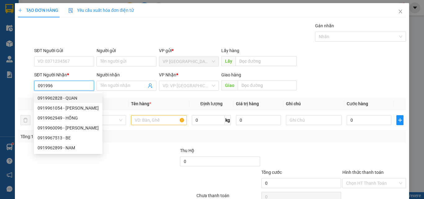
click at [69, 98] on div "0919962828 - QUAN" at bounding box center [68, 98] width 61 height 7
type input "0919962828"
type input "QUAN"
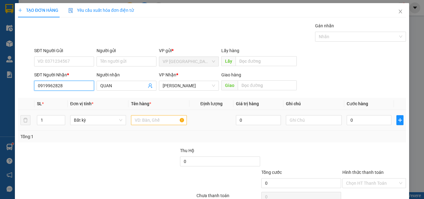
type input "0919962828"
click at [159, 118] on input "text" at bounding box center [159, 120] width 56 height 10
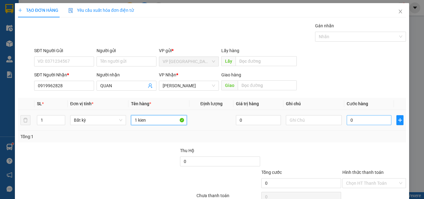
type input "1 kien"
click at [356, 118] on input "0" at bounding box center [368, 120] width 45 height 10
type input "5"
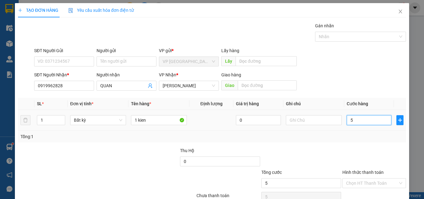
type input "50"
type input "500"
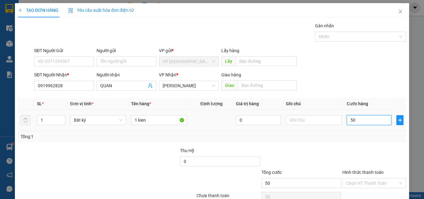
type input "500"
type input "5.000"
type input "50.000"
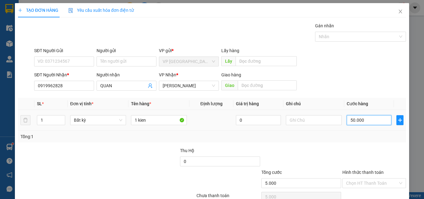
type input "50.000"
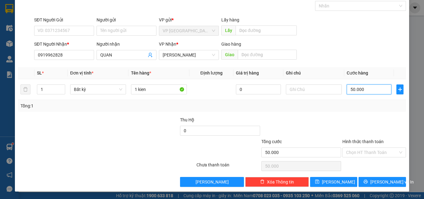
type input "50.000"
click at [374, 177] on button "Lưu và In" at bounding box center [381, 182] width 47 height 10
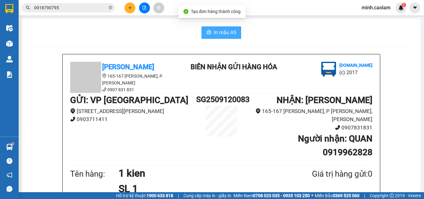
click at [216, 29] on span "In mẫu A5" at bounding box center [225, 33] width 22 height 8
drag, startPoint x: 121, startPoint y: 42, endPoint x: 117, endPoint y: 50, distance: 8.3
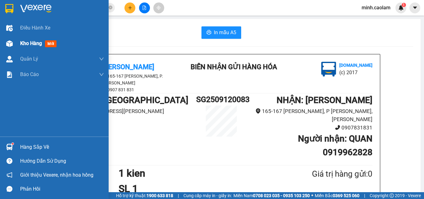
click at [15, 47] on div at bounding box center [9, 43] width 11 height 11
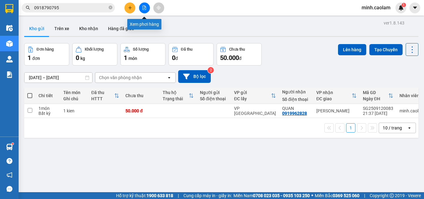
click at [144, 8] on icon "file-add" at bounding box center [144, 8] width 3 height 4
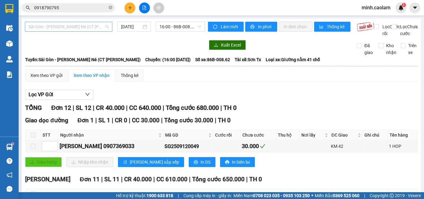
click at [45, 25] on span "Sài Gòn - Phan Thiết - Mũi Né (CT Ông Đồn)" at bounding box center [69, 26] width 80 height 9
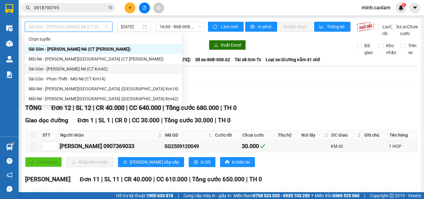
drag, startPoint x: 56, startPoint y: 68, endPoint x: 220, endPoint y: 14, distance: 172.6
click at [56, 68] on div "Sài Gòn - Phan Thiết - Mũi Né (CT Km42)" at bounding box center [104, 68] width 150 height 7
type input "12/09/2025"
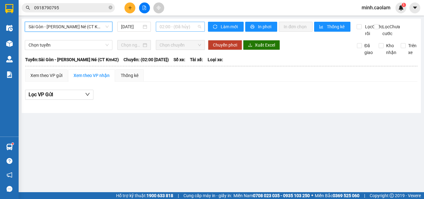
click at [180, 28] on span "02:00 - (Đã hủy)" at bounding box center [180, 26] width 42 height 9
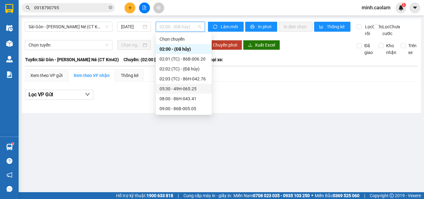
scroll to position [89, 0]
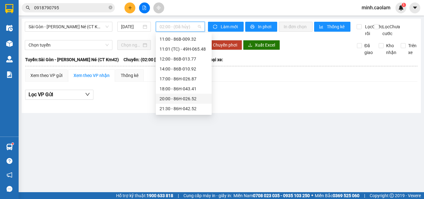
click at [175, 98] on div "20:00 - 86H-026.52" at bounding box center [183, 98] width 48 height 7
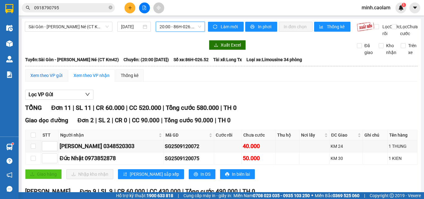
click at [45, 79] on div "Xem theo VP gửi" at bounding box center [46, 75] width 32 height 7
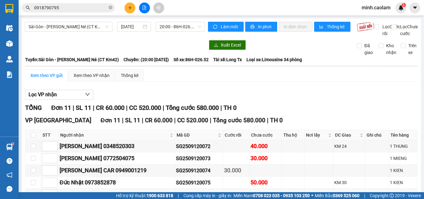
scroll to position [93, 0]
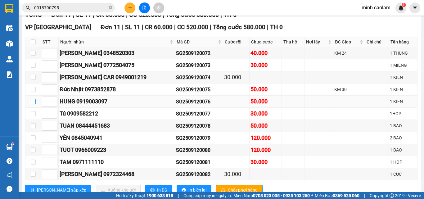
click at [34, 104] on input "checkbox" at bounding box center [33, 101] width 5 height 5
checkbox input "true"
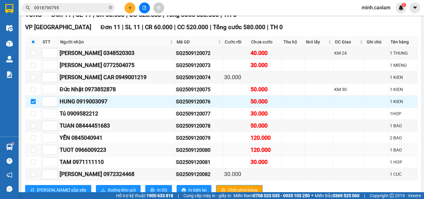
scroll to position [120, 0]
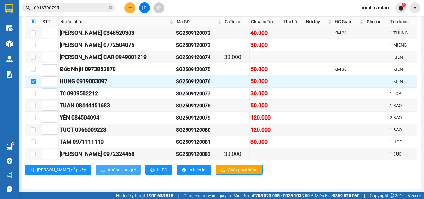
click at [108, 171] on span "Xuống kho gửi" at bounding box center [122, 169] width 28 height 7
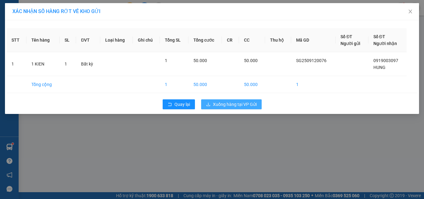
click at [240, 107] on span "Xuống hàng tại VP Gửi" at bounding box center [235, 104] width 44 height 7
